Goal: Information Seeking & Learning: Find specific fact

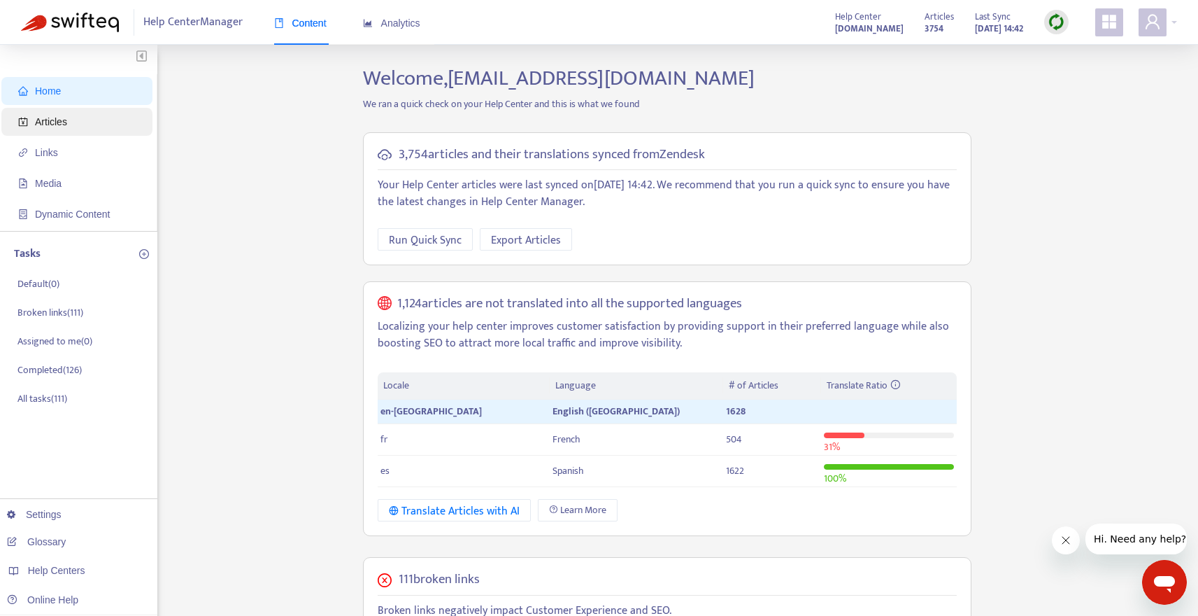
click at [61, 118] on span "Articles" at bounding box center [51, 121] width 32 height 11
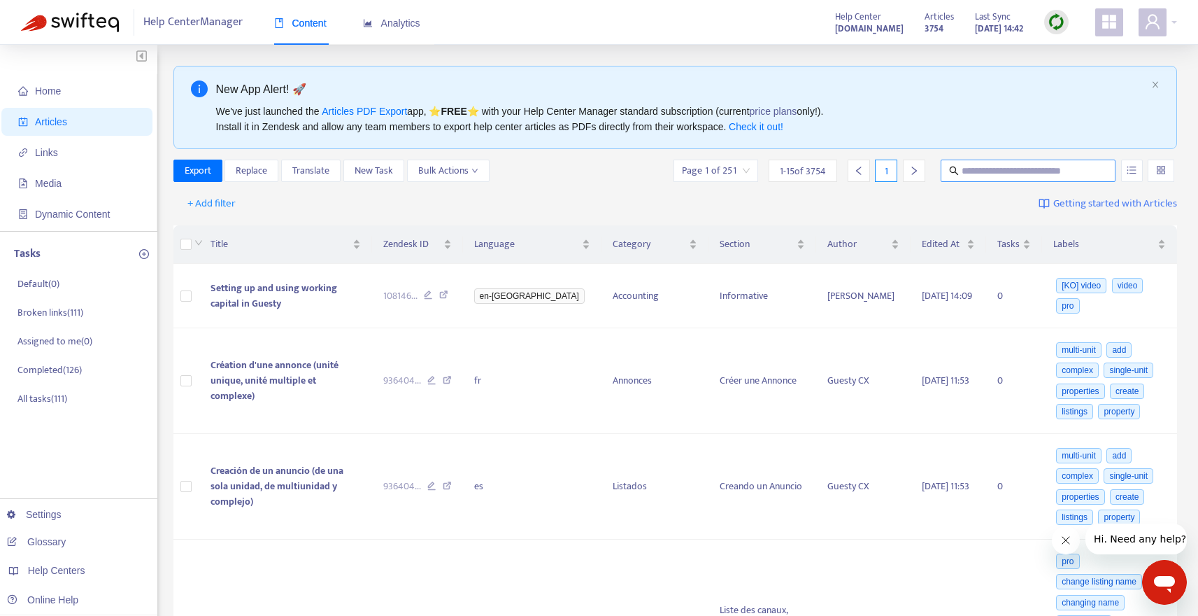
click at [998, 167] on input "text" at bounding box center [1029, 170] width 134 height 15
type input "*****"
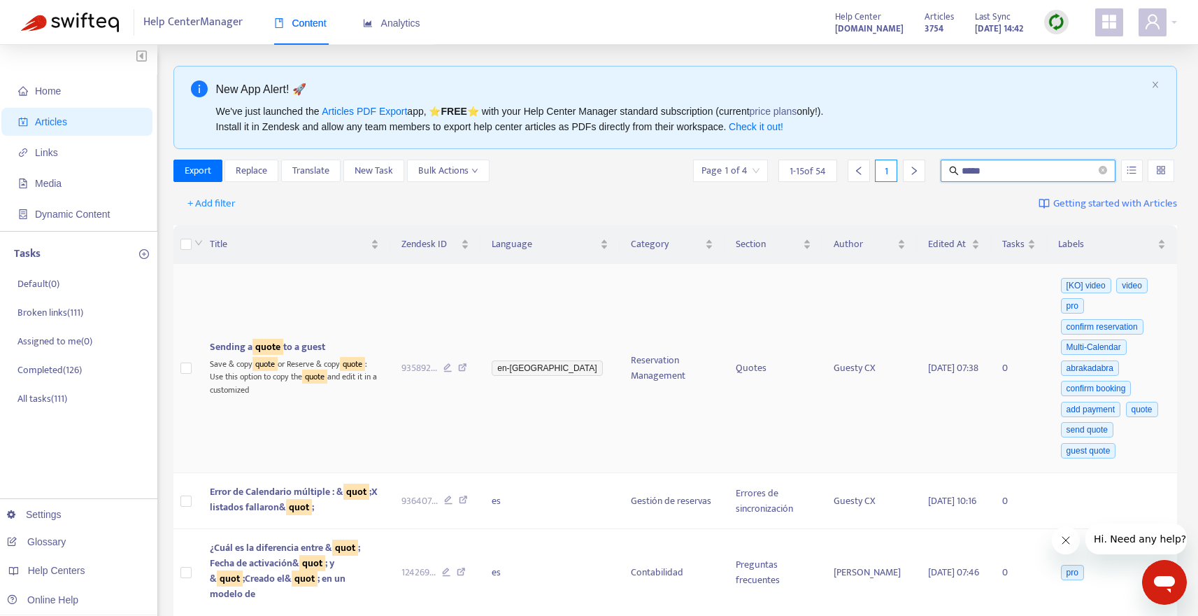
click at [467, 367] on icon at bounding box center [462, 369] width 9 height 13
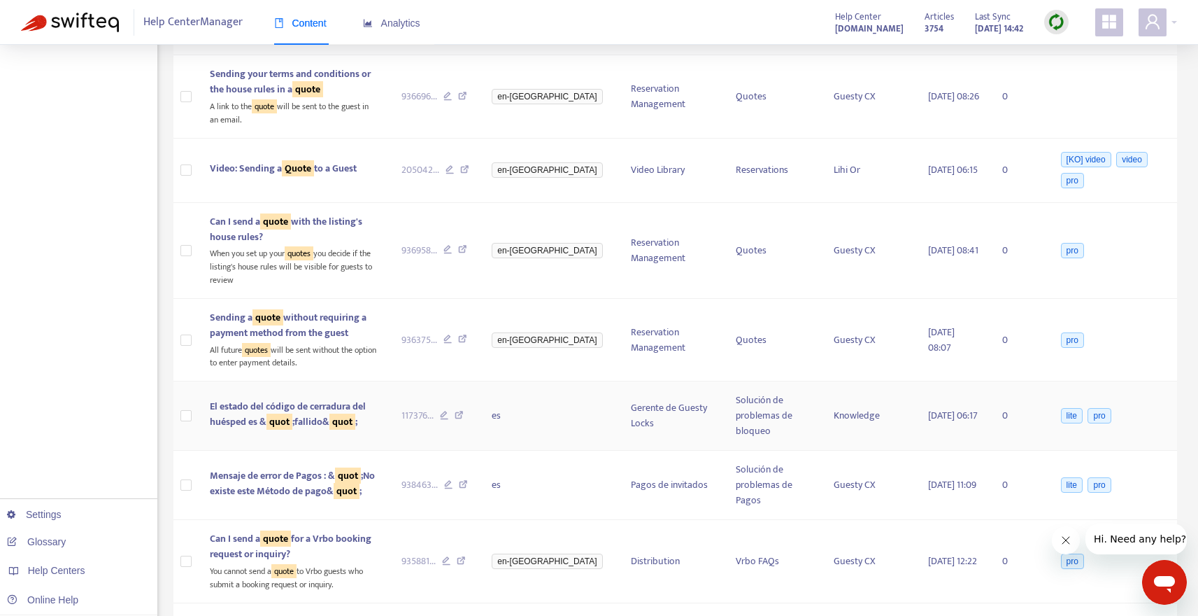
scroll to position [563, 0]
drag, startPoint x: 264, startPoint y: 497, endPoint x: 213, endPoint y: 487, distance: 52.1
click at [213, 529] on div "Can I send a quote for a Vrbo booking request or inquiry?" at bounding box center [294, 544] width 169 height 31
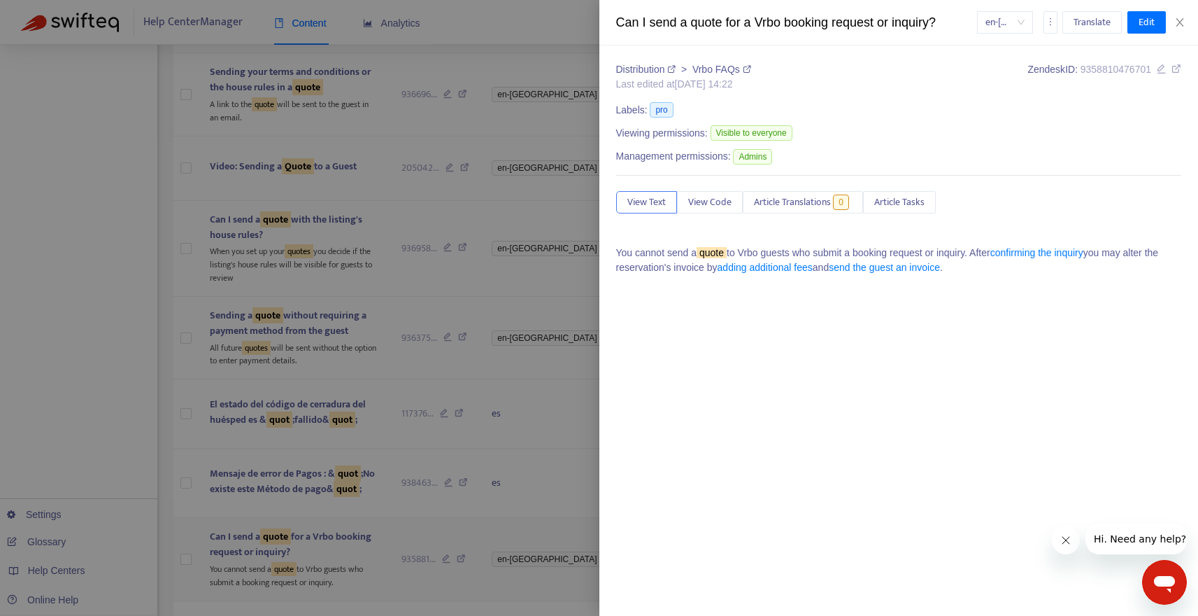
copy span "Can I send a quote for a Vrbo booking request or inquiry?"
drag, startPoint x: 955, startPoint y: 22, endPoint x: 614, endPoint y: 29, distance: 340.7
click at [614, 29] on div "Can I send a quote for a Vrbo booking request or inquiry? en-gb Translate Edit" at bounding box center [898, 22] width 599 height 45
click at [955, 299] on div "Distribution > Vrbo FAQs Last edited at [DATE] 14:22 Zendesk ID: 9358810476701 …" at bounding box center [898, 330] width 599 height 570
